Goal: Check status: Check status

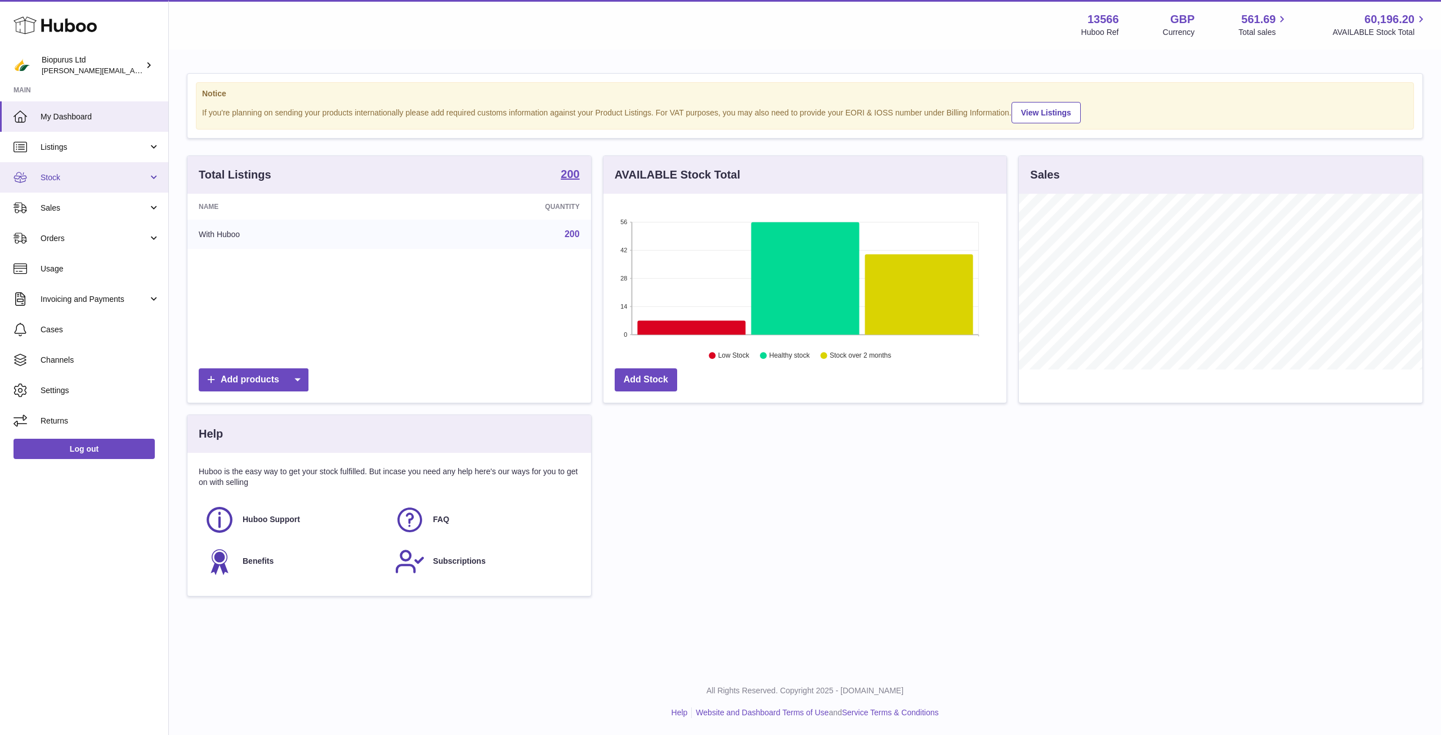
scroll to position [176, 403]
click at [68, 155] on link "Listings" at bounding box center [84, 147] width 168 height 30
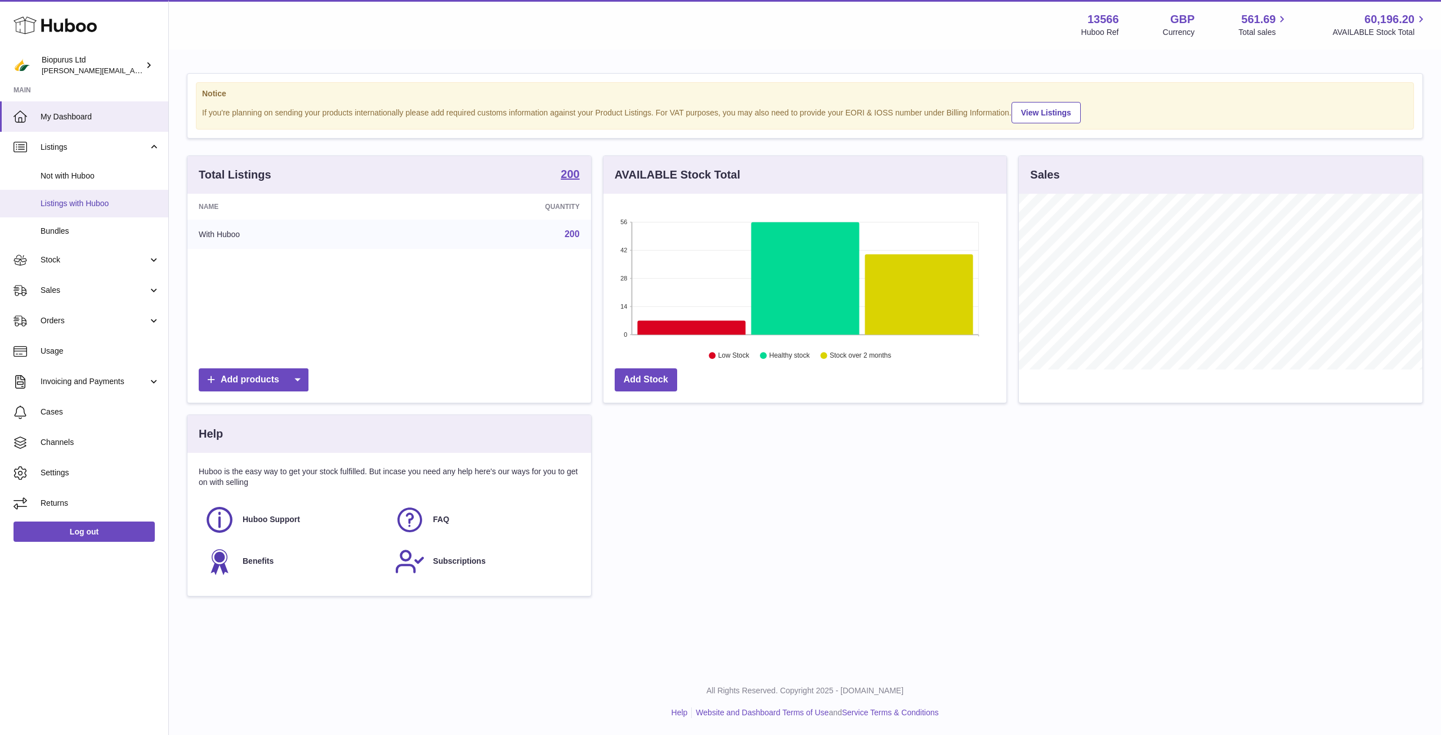
click at [115, 207] on span "Listings with Huboo" at bounding box center [100, 203] width 119 height 11
click at [86, 288] on span "Sales" at bounding box center [95, 290] width 108 height 11
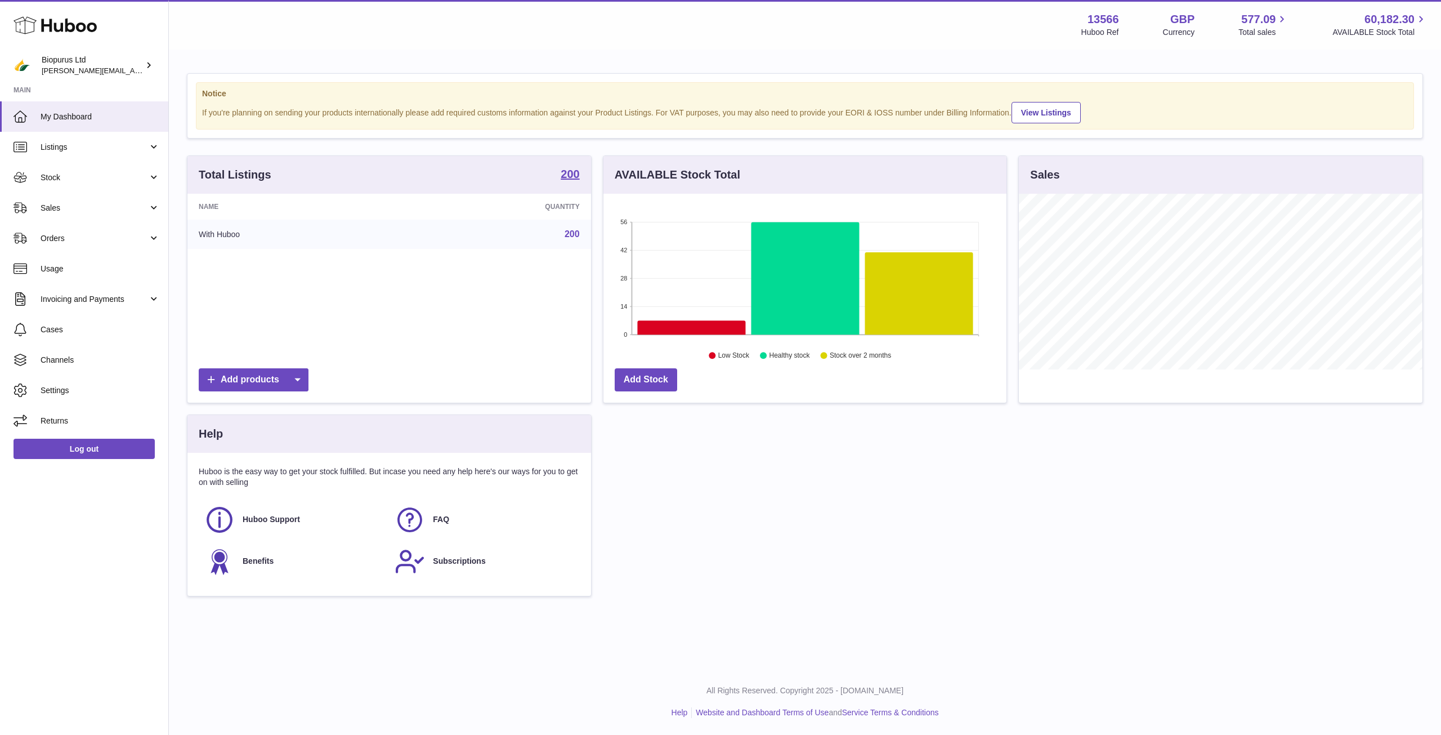
scroll to position [176, 403]
click at [107, 207] on span "Sales" at bounding box center [95, 208] width 108 height 11
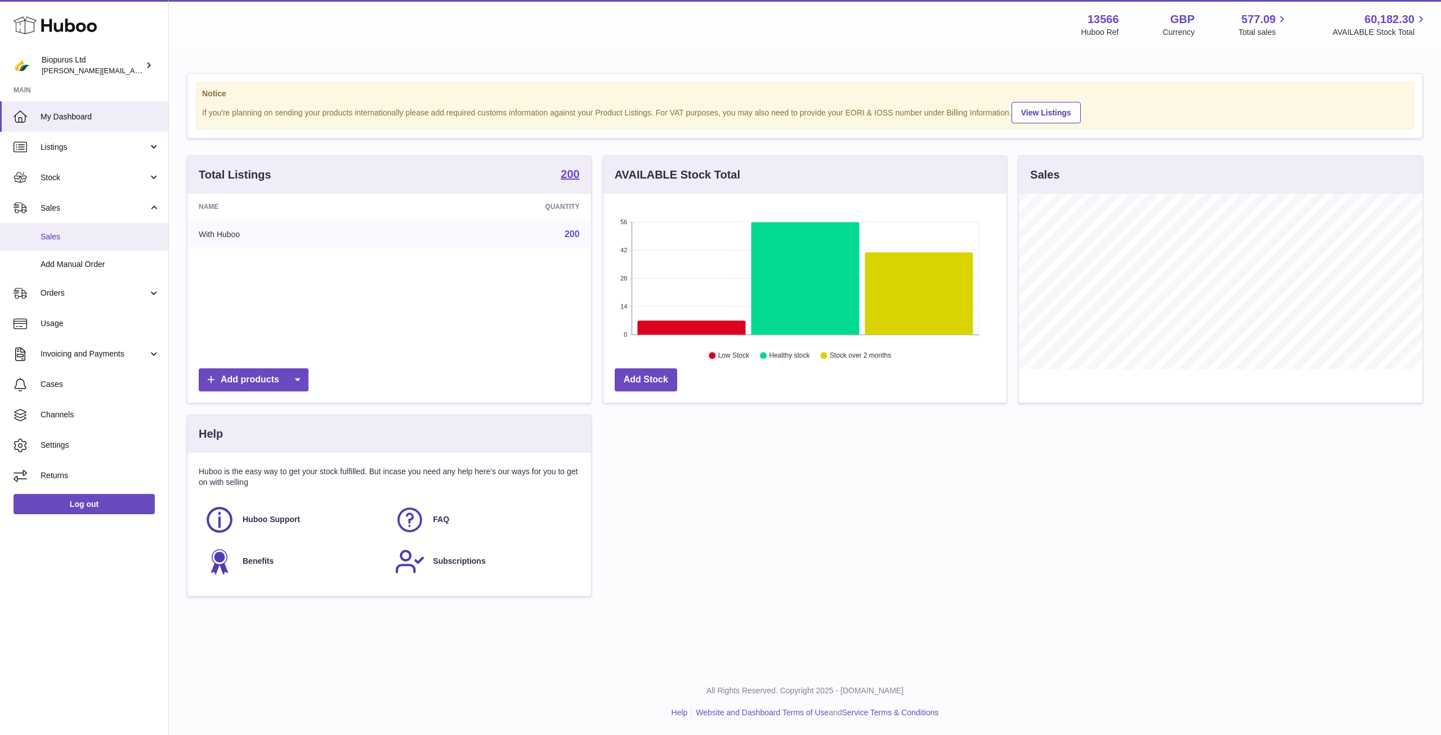
click at [133, 235] on span "Sales" at bounding box center [100, 236] width 119 height 11
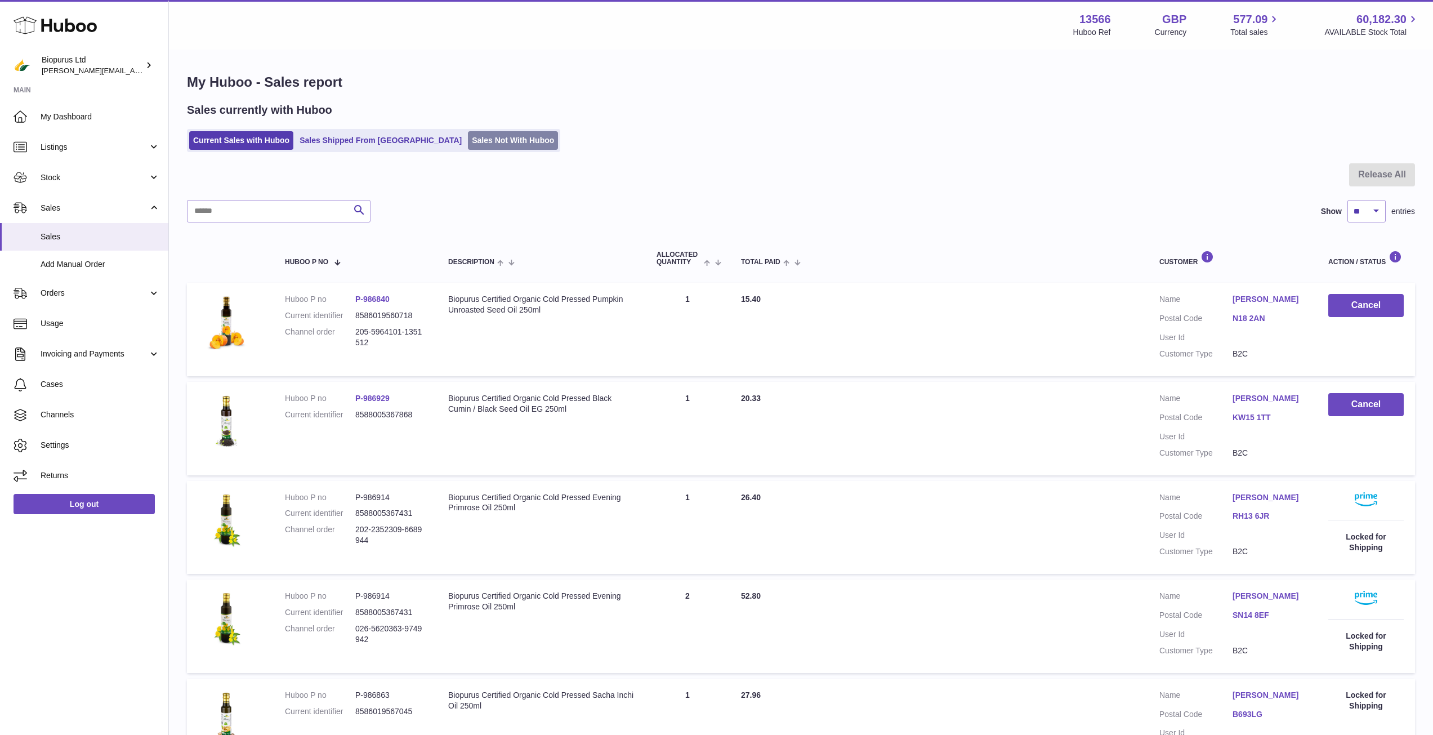
click at [468, 146] on link "Sales Not With Huboo" at bounding box center [513, 140] width 90 height 19
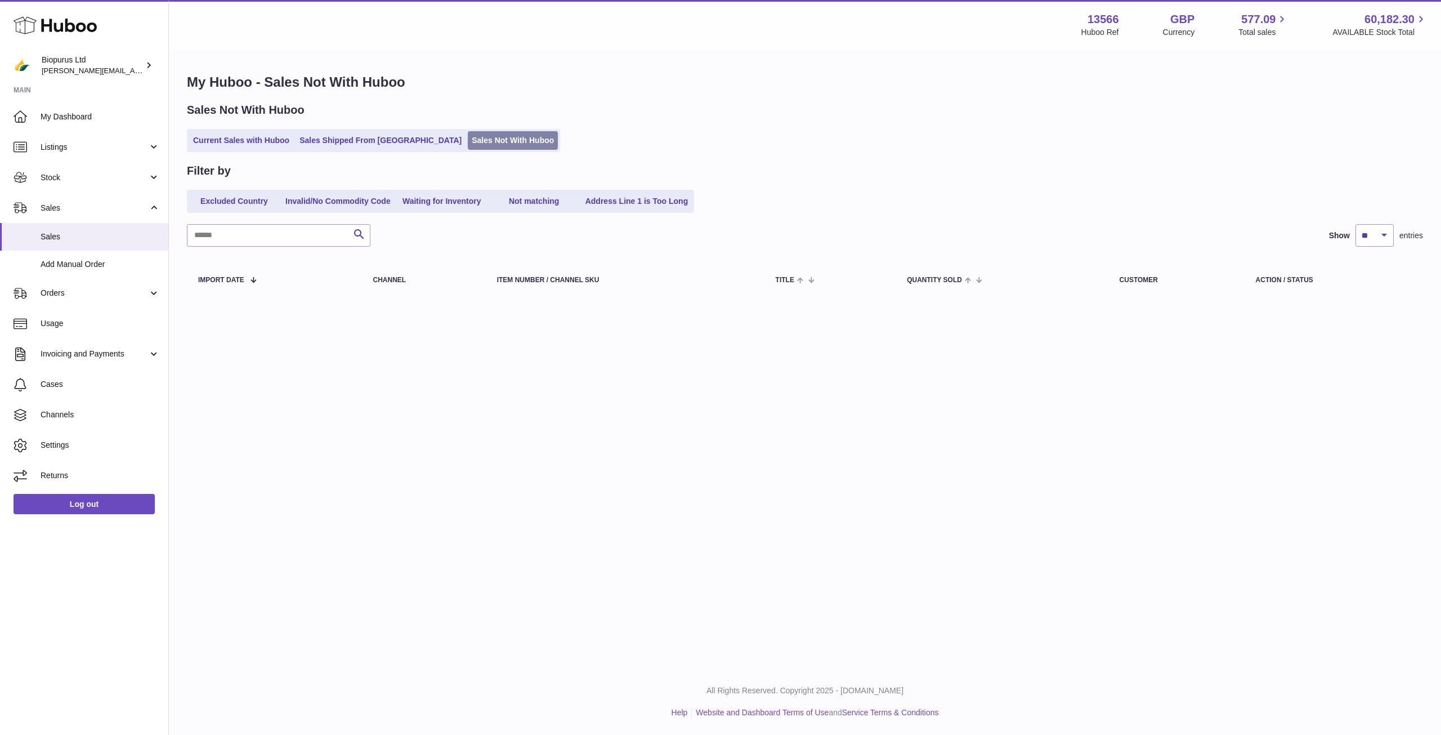
click at [468, 132] on link "Sales Not With Huboo" at bounding box center [513, 140] width 90 height 19
click at [90, 172] on span "Stock" at bounding box center [95, 177] width 108 height 11
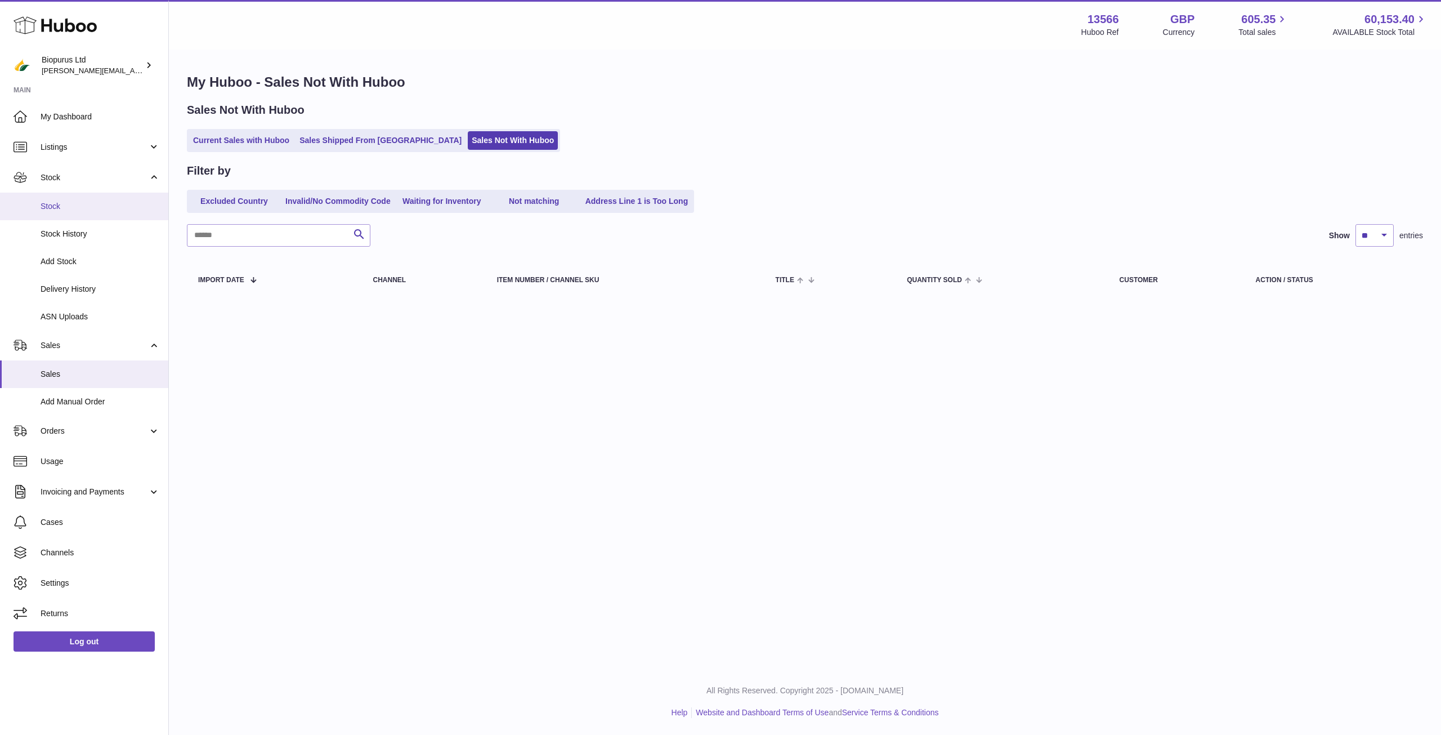
click at [90, 206] on span "Stock" at bounding box center [100, 206] width 119 height 11
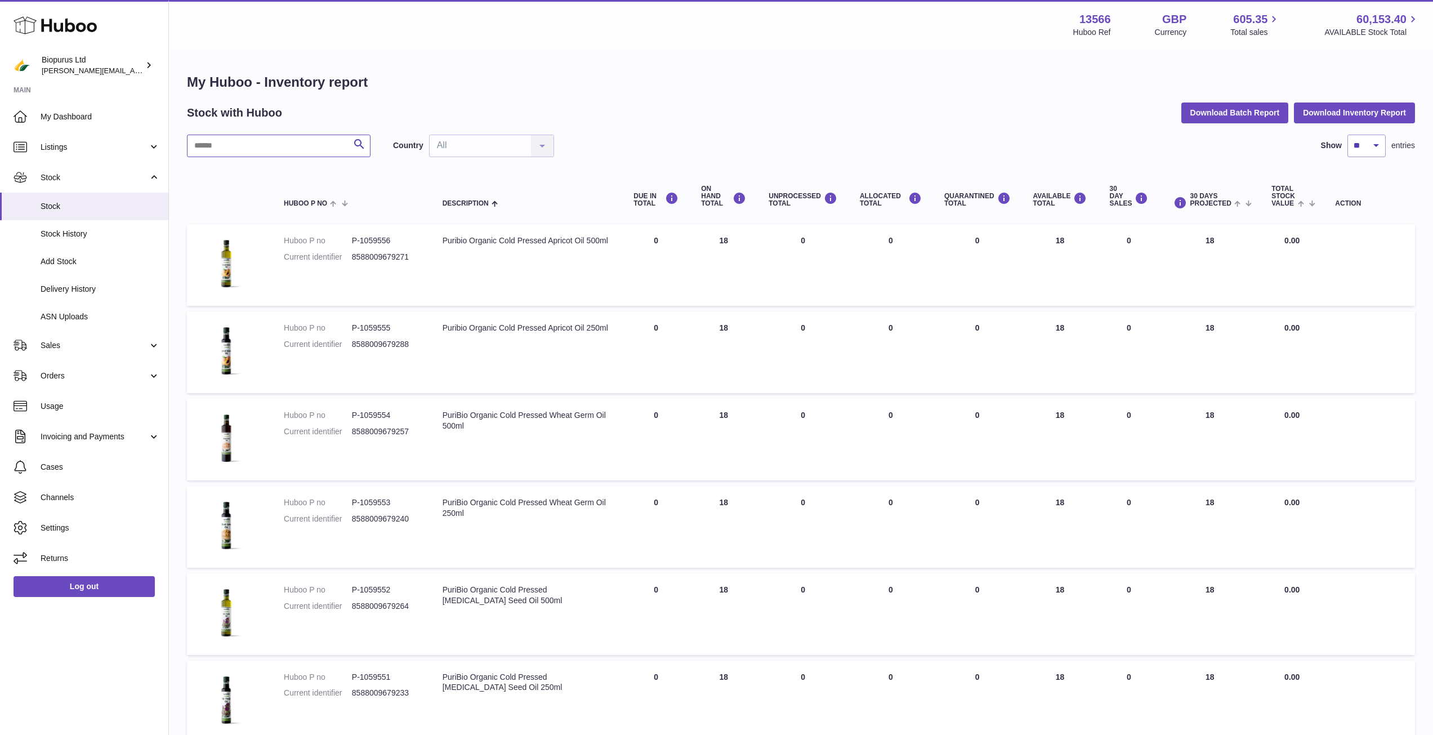
click at [202, 146] on input "text" at bounding box center [279, 146] width 184 height 23
type input "*********"
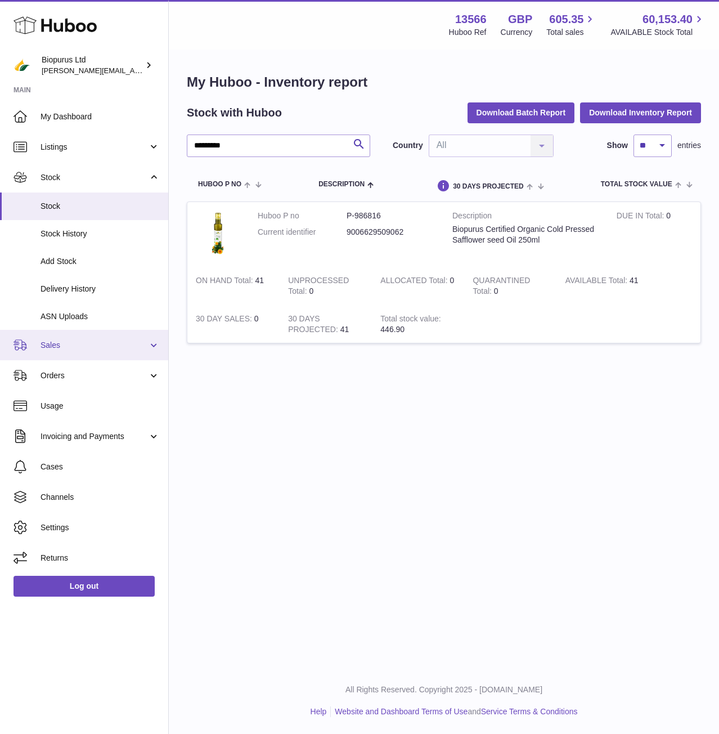
click at [53, 345] on span "Sales" at bounding box center [95, 345] width 108 height 11
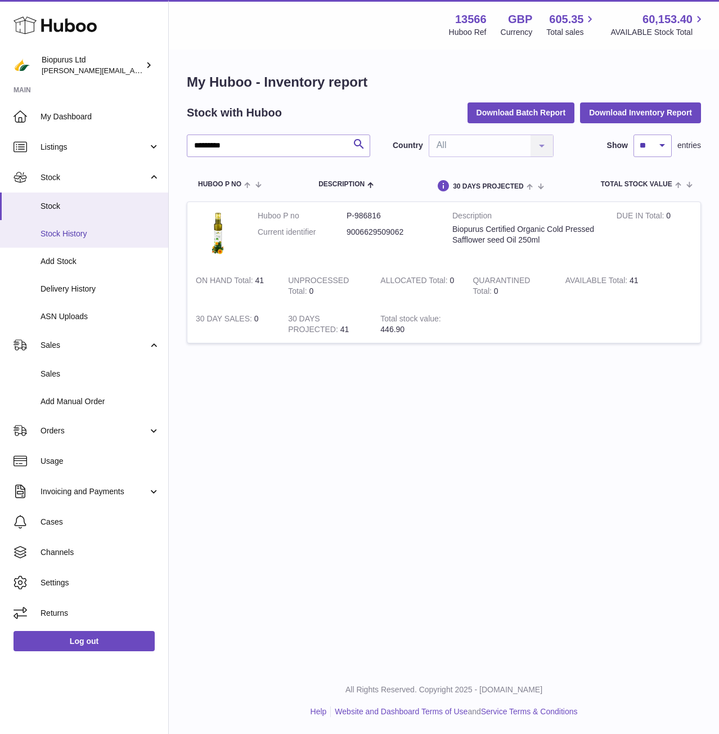
click at [55, 231] on span "Stock History" at bounding box center [100, 234] width 119 height 11
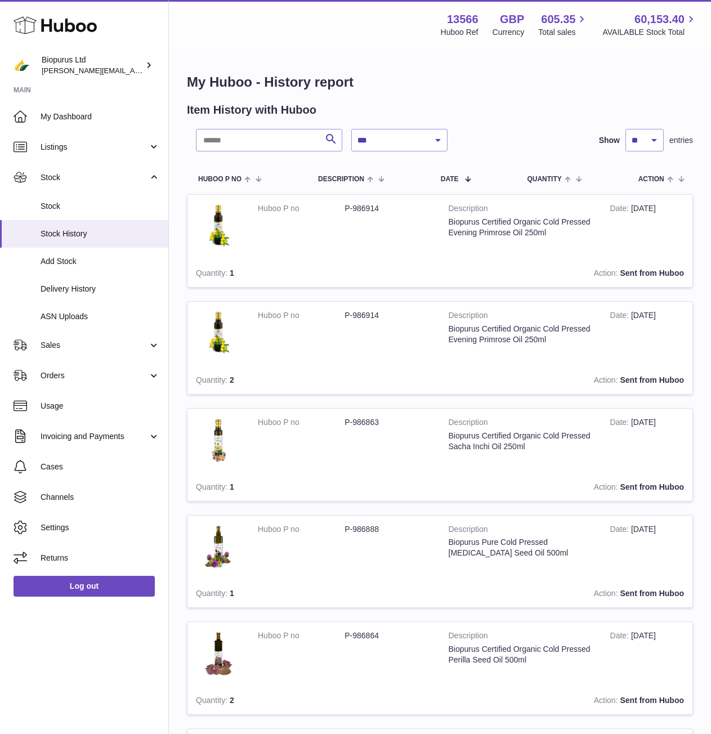
click at [60, 289] on span "Delivery History" at bounding box center [100, 289] width 119 height 11
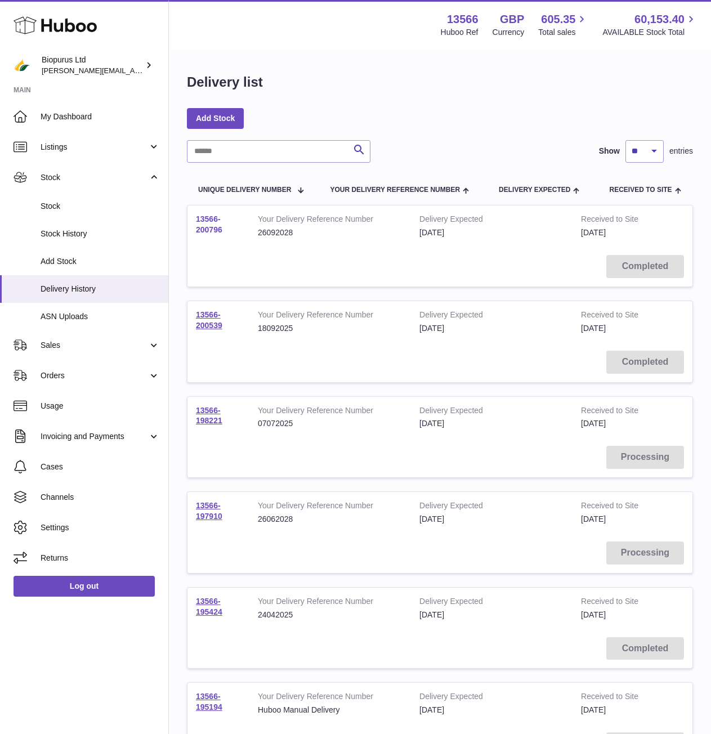
click at [208, 214] on link "13566-200796" at bounding box center [209, 224] width 26 height 20
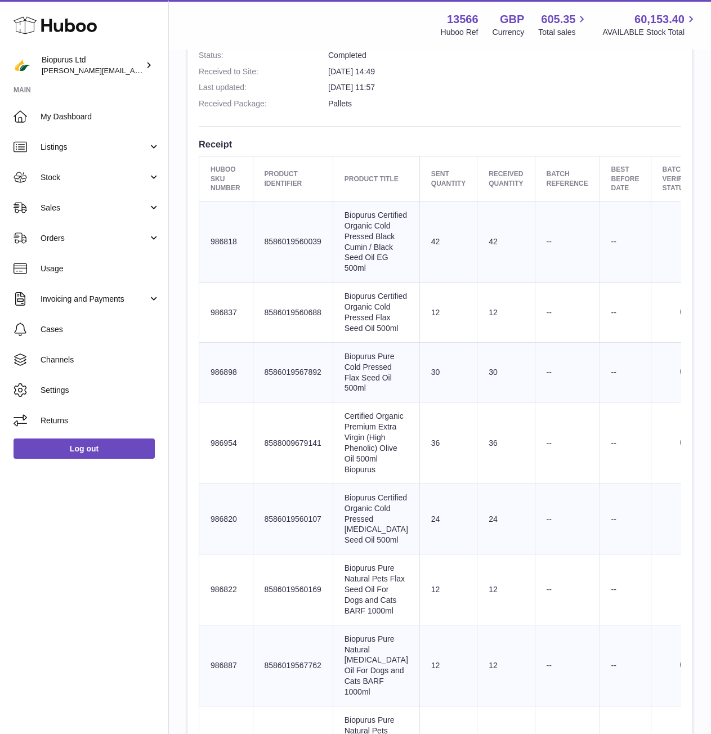
scroll to position [394, 0]
